Goal: Transaction & Acquisition: Purchase product/service

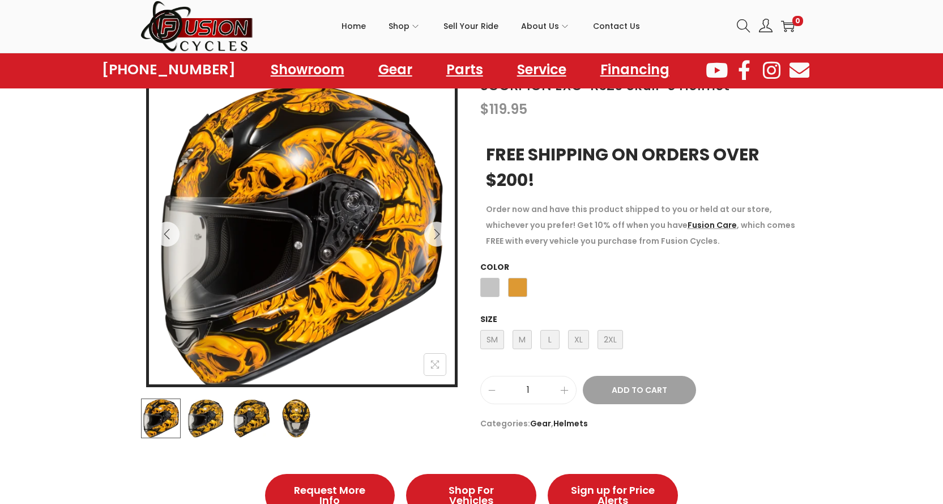
scroll to position [151, 0]
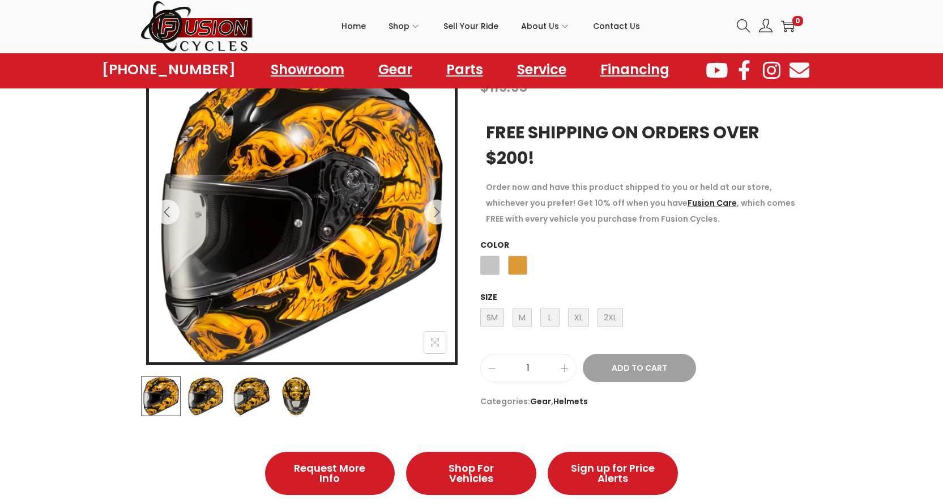
click at [564, 316] on div "SM Small M Medium L Large XL X-Large 2XL 2X-Large" at bounding box center [551, 320] width 143 height 31
click at [556, 315] on span "L Large" at bounding box center [549, 317] width 19 height 19
click at [578, 317] on span "XL X-Large" at bounding box center [578, 317] width 21 height 19
click at [554, 317] on span "L Large" at bounding box center [549, 317] width 19 height 19
click at [571, 315] on span "XL X-Large" at bounding box center [578, 317] width 21 height 19
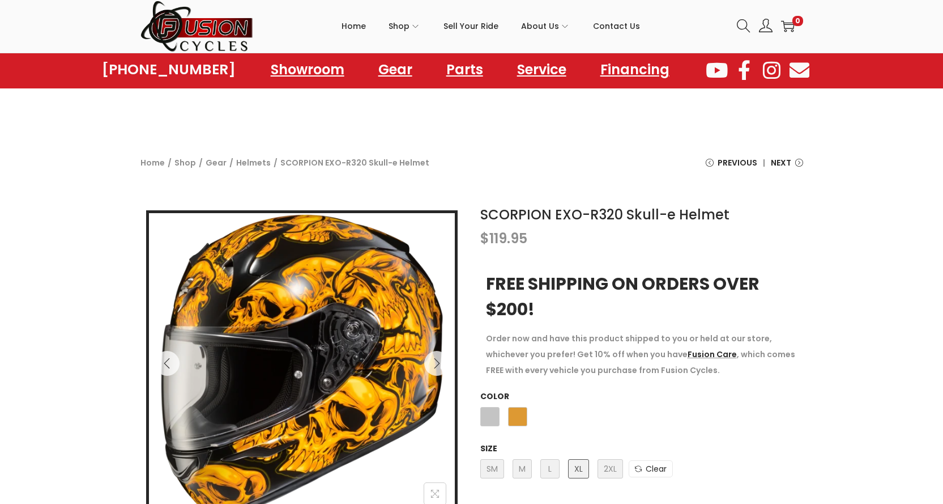
scroll to position [151, 0]
